Goal: Task Accomplishment & Management: Manage account settings

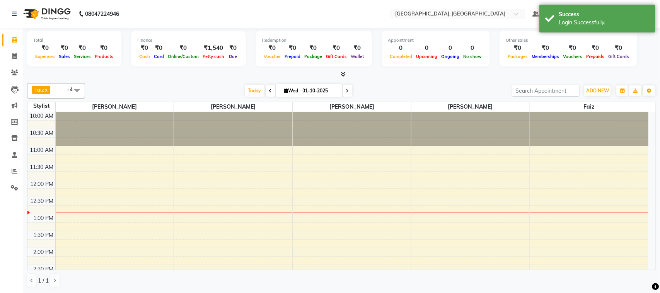
click at [569, 72] on div at bounding box center [341, 74] width 629 height 8
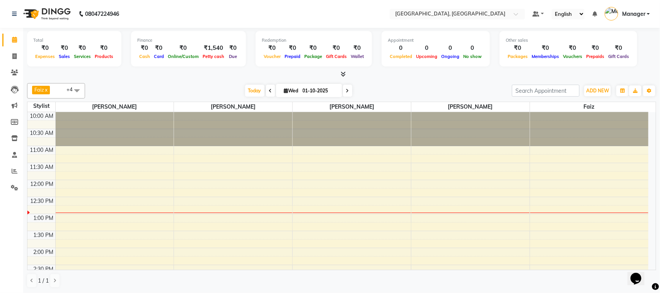
click at [646, 17] on link "Manager" at bounding box center [627, 14] width 45 height 13
click at [619, 53] on link "Sign out" at bounding box center [610, 55] width 71 height 12
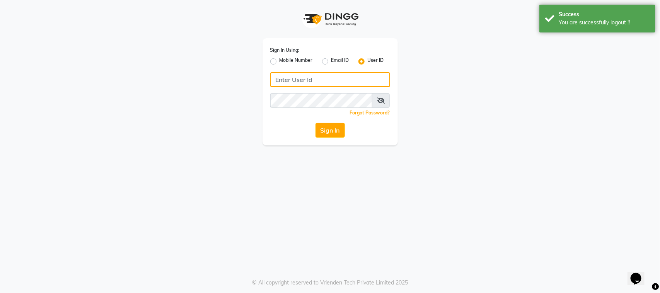
type input "9987871019"
click at [328, 82] on input "9987871019" at bounding box center [330, 79] width 120 height 15
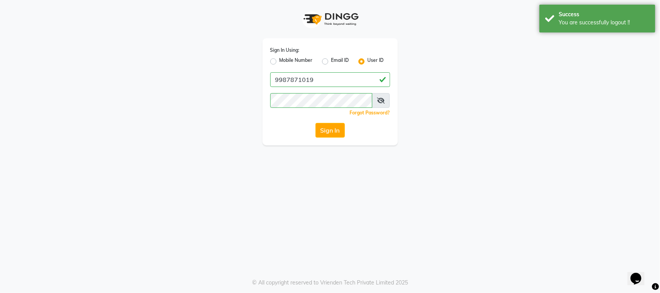
click at [278, 61] on div "Mobile Number" at bounding box center [291, 61] width 43 height 9
click at [280, 60] on label "Mobile Number" at bounding box center [296, 61] width 33 height 9
click at [280, 60] on input "Mobile Number" at bounding box center [282, 59] width 5 height 5
radio input "true"
radio input "false"
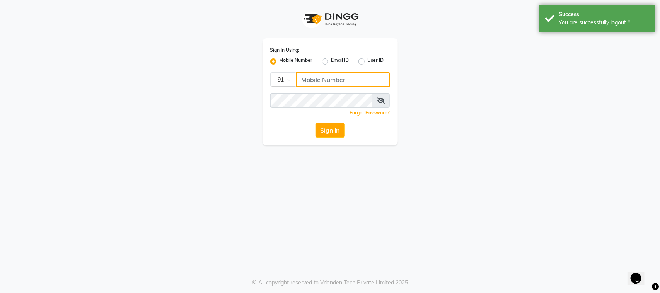
click at [325, 76] on input "Username" at bounding box center [343, 79] width 94 height 15
type input "8928837509"
click at [340, 128] on button "Sign In" at bounding box center [330, 130] width 29 height 15
